Goal: Task Accomplishment & Management: Manage account settings

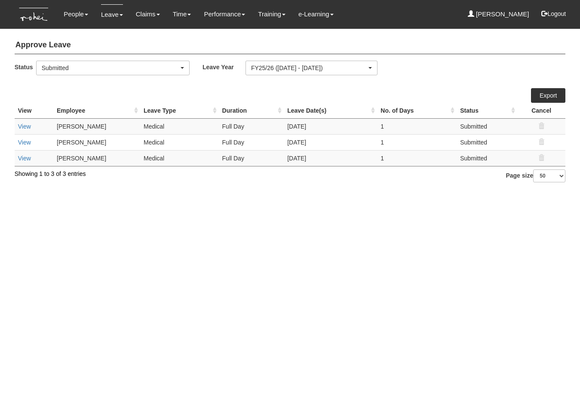
select select "50"
click at [318, 191] on html "Toggle navigation People Personal Information Staff Directory Leave Apply for L…" at bounding box center [290, 95] width 580 height 191
click at [24, 121] on td "View" at bounding box center [34, 126] width 39 height 16
click at [24, 123] on link "View" at bounding box center [24, 126] width 13 height 7
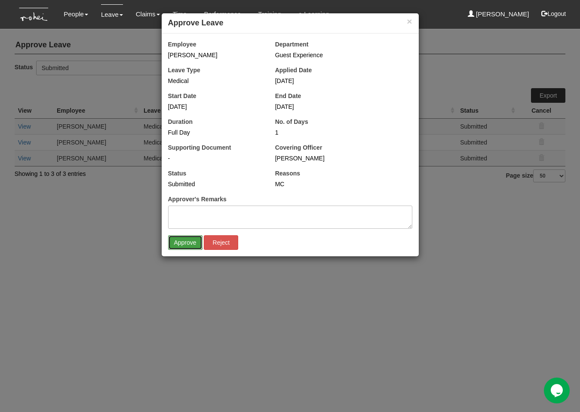
click at [186, 245] on input "Approve" at bounding box center [185, 242] width 34 height 15
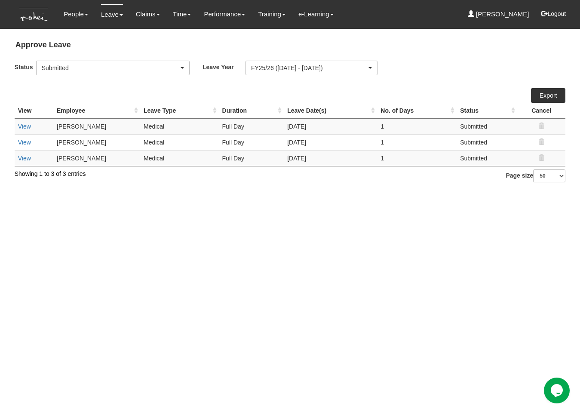
select select "50"
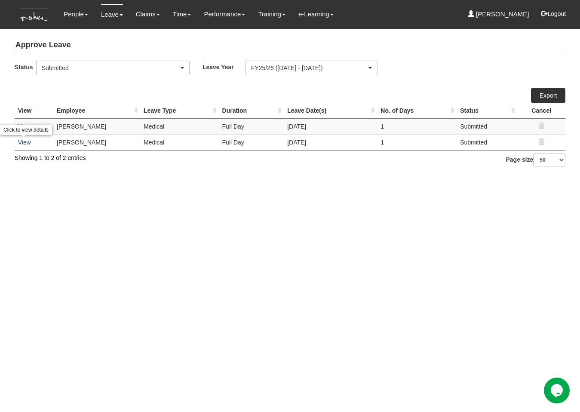
click at [22, 142] on link "View" at bounding box center [24, 142] width 13 height 7
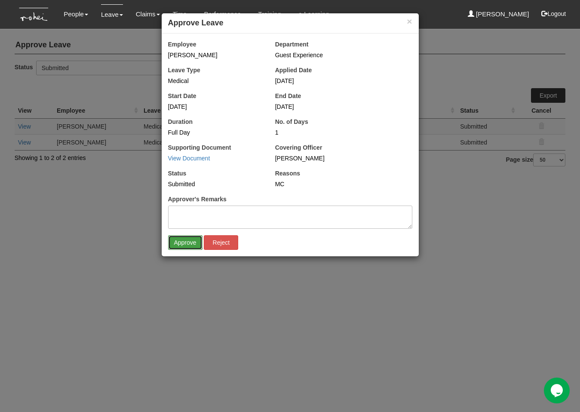
click at [190, 240] on input "Approve" at bounding box center [185, 242] width 34 height 15
select select "50"
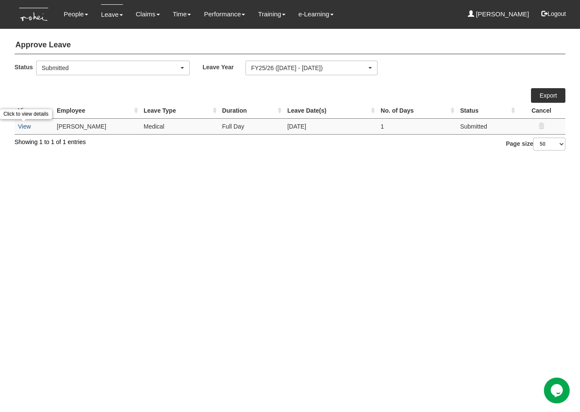
click at [26, 129] on link "View" at bounding box center [24, 126] width 13 height 7
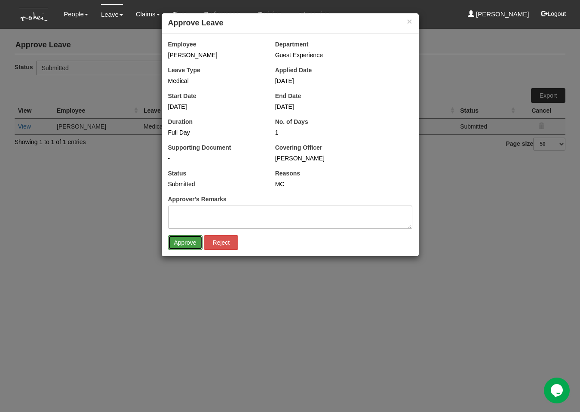
click at [192, 243] on input "Approve" at bounding box center [185, 242] width 34 height 15
select select "50"
